Goal: Navigation & Orientation: Find specific page/section

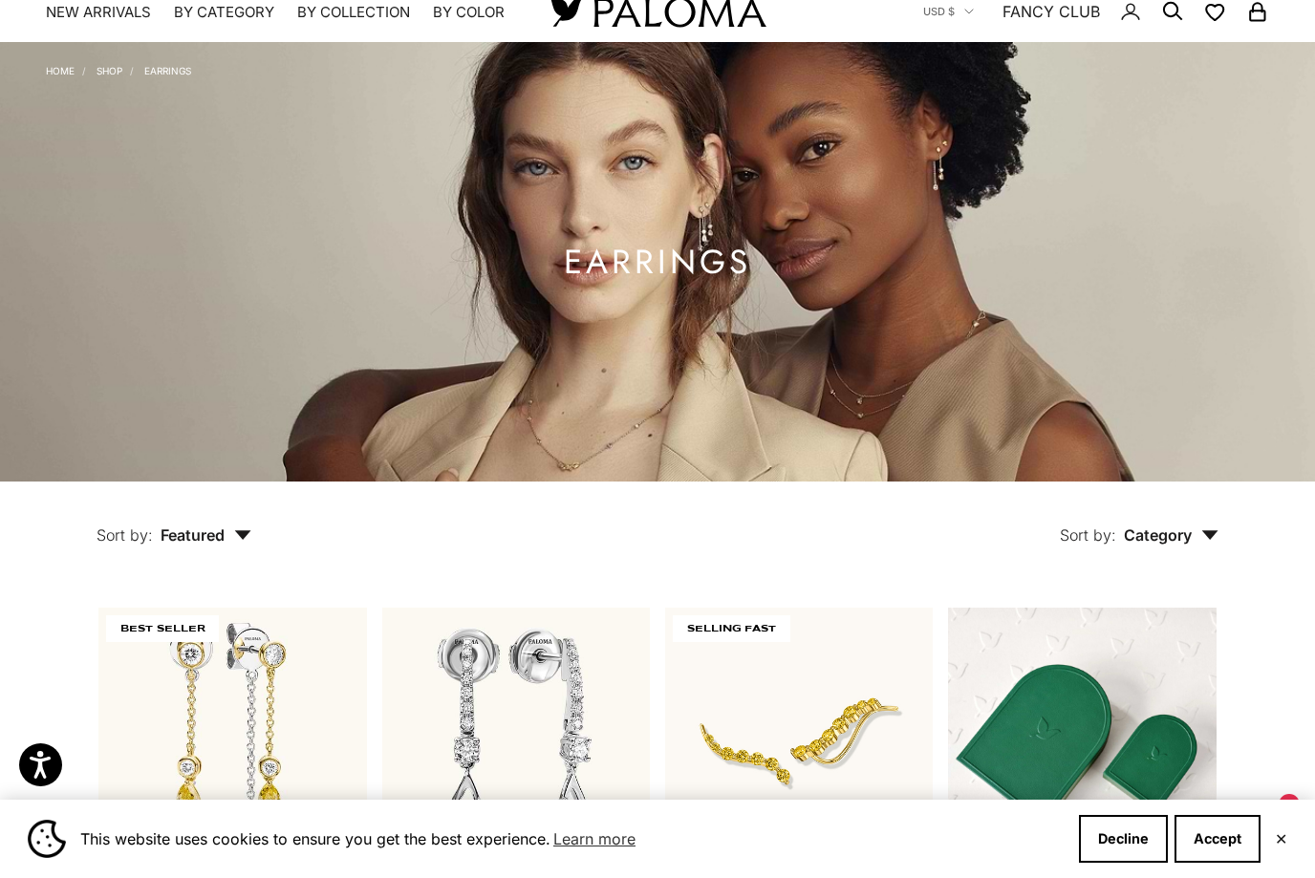
scroll to position [60, 0]
click at [1221, 563] on button "Sort by: Category" at bounding box center [1139, 523] width 247 height 80
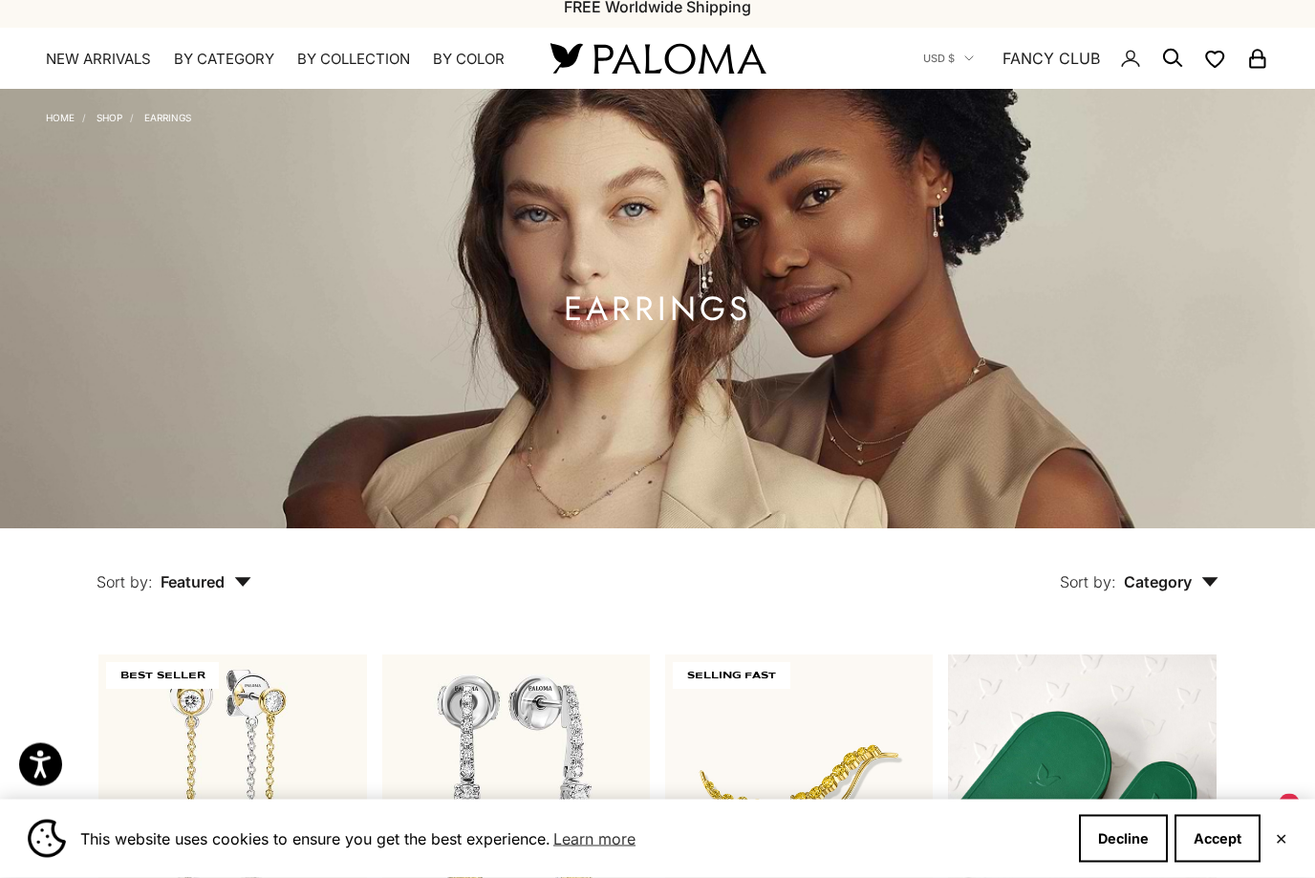
scroll to position [0, 0]
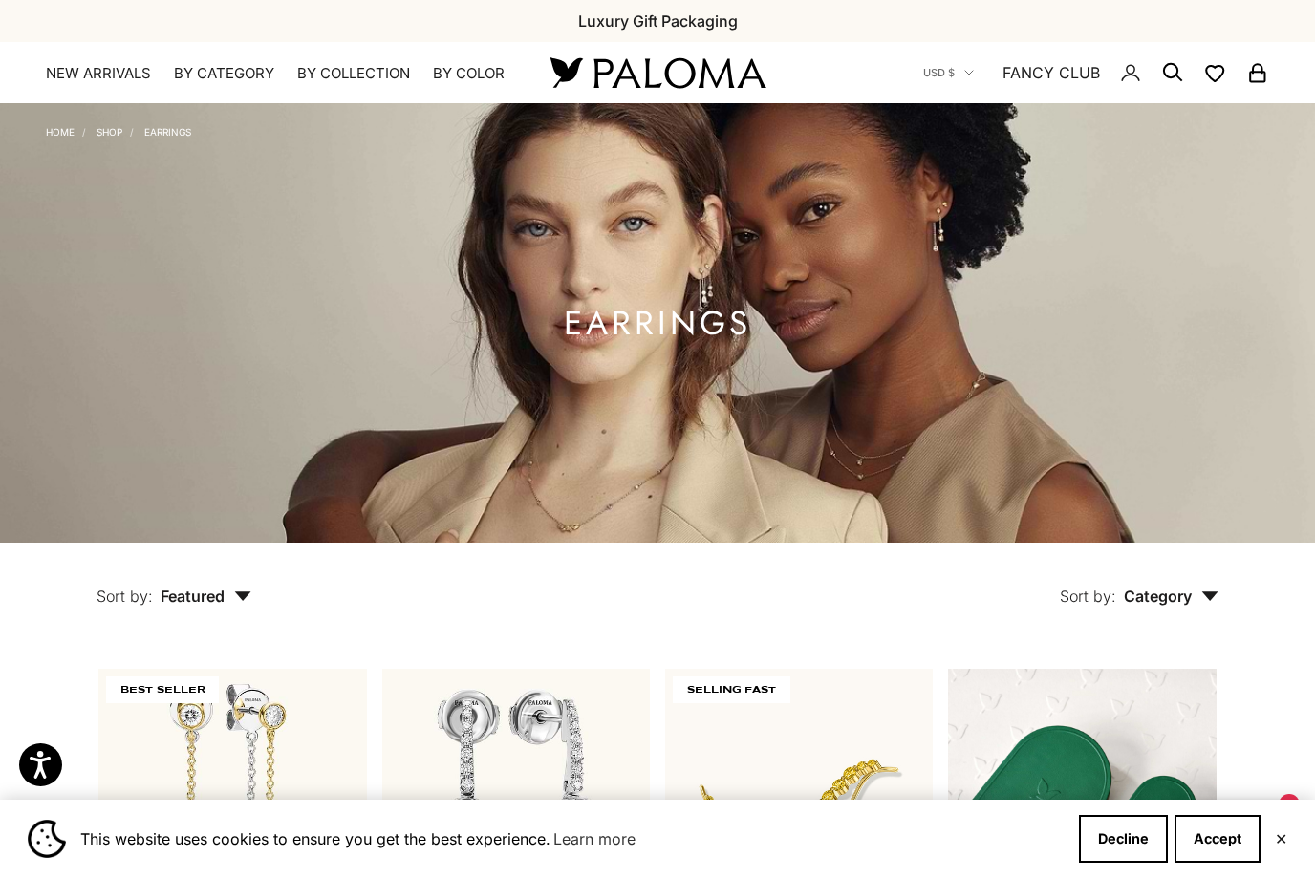
click at [180, 127] on link "Earrings" at bounding box center [167, 131] width 47 height 11
click at [72, 127] on link "Home" at bounding box center [60, 131] width 29 height 11
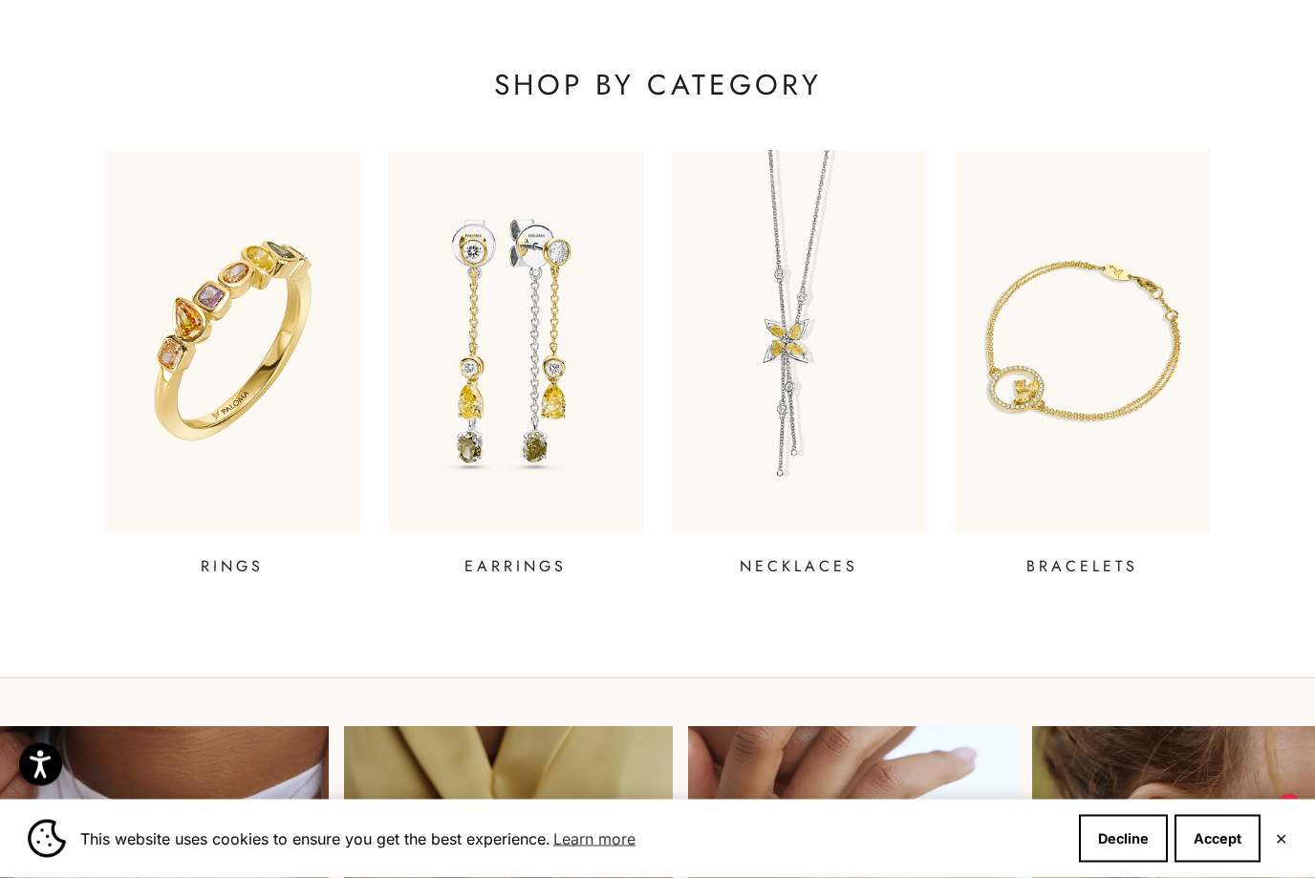
scroll to position [630, 0]
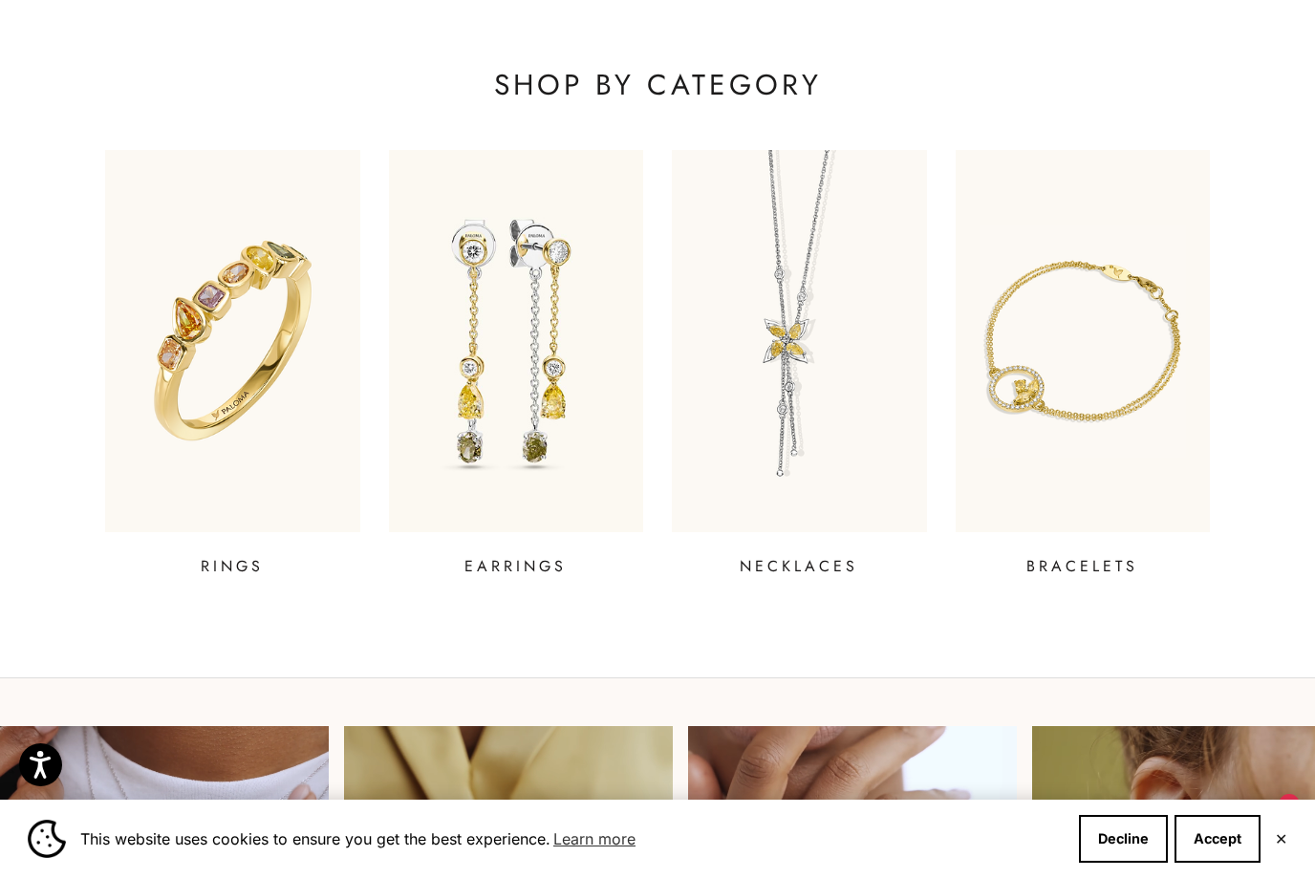
click at [563, 479] on img at bounding box center [516, 341] width 255 height 382
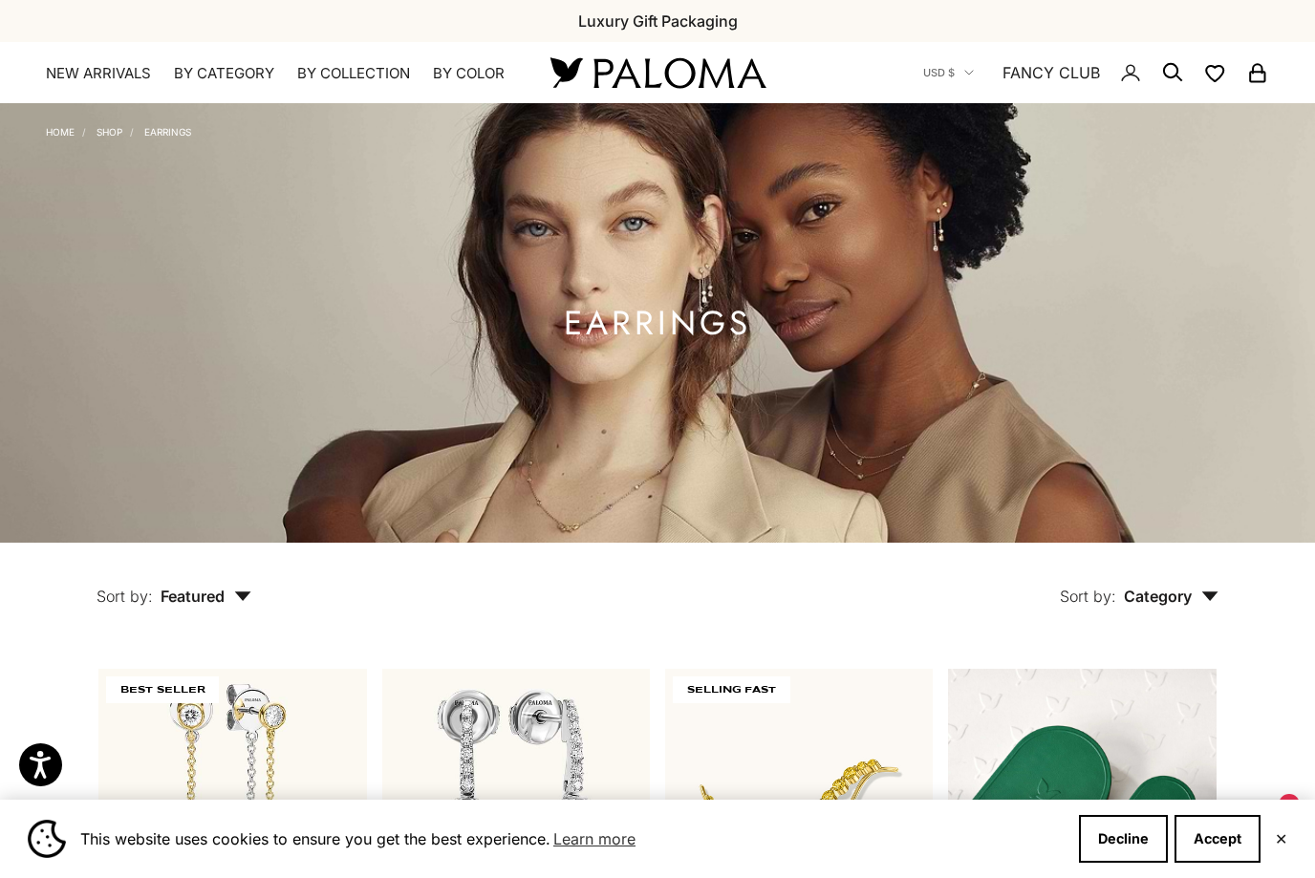
click at [247, 613] on button "Sort by: Featured" at bounding box center [174, 583] width 243 height 80
click at [80, 64] on link "NEW ARRIVALS" at bounding box center [98, 73] width 105 height 19
